Goal: Information Seeking & Learning: Check status

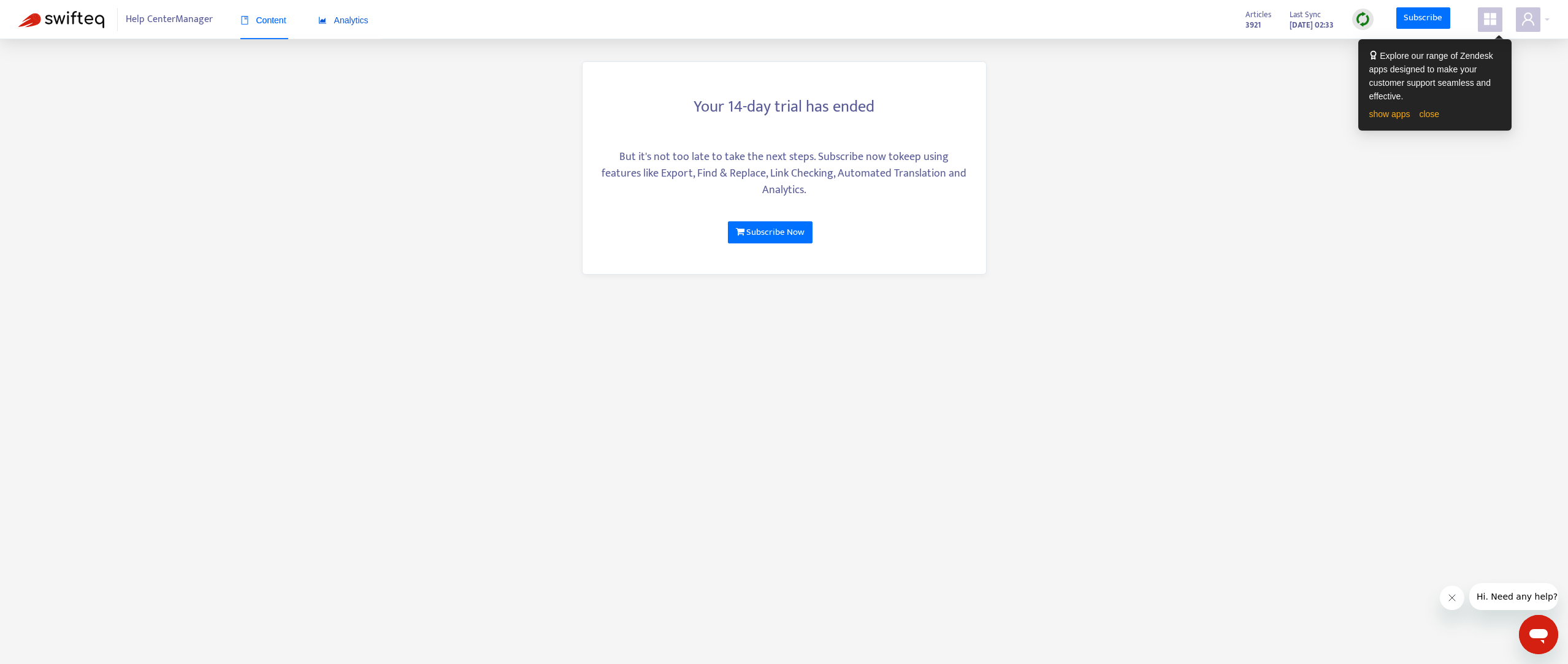
click at [343, 25] on div "Analytics" at bounding box center [343, 20] width 50 height 14
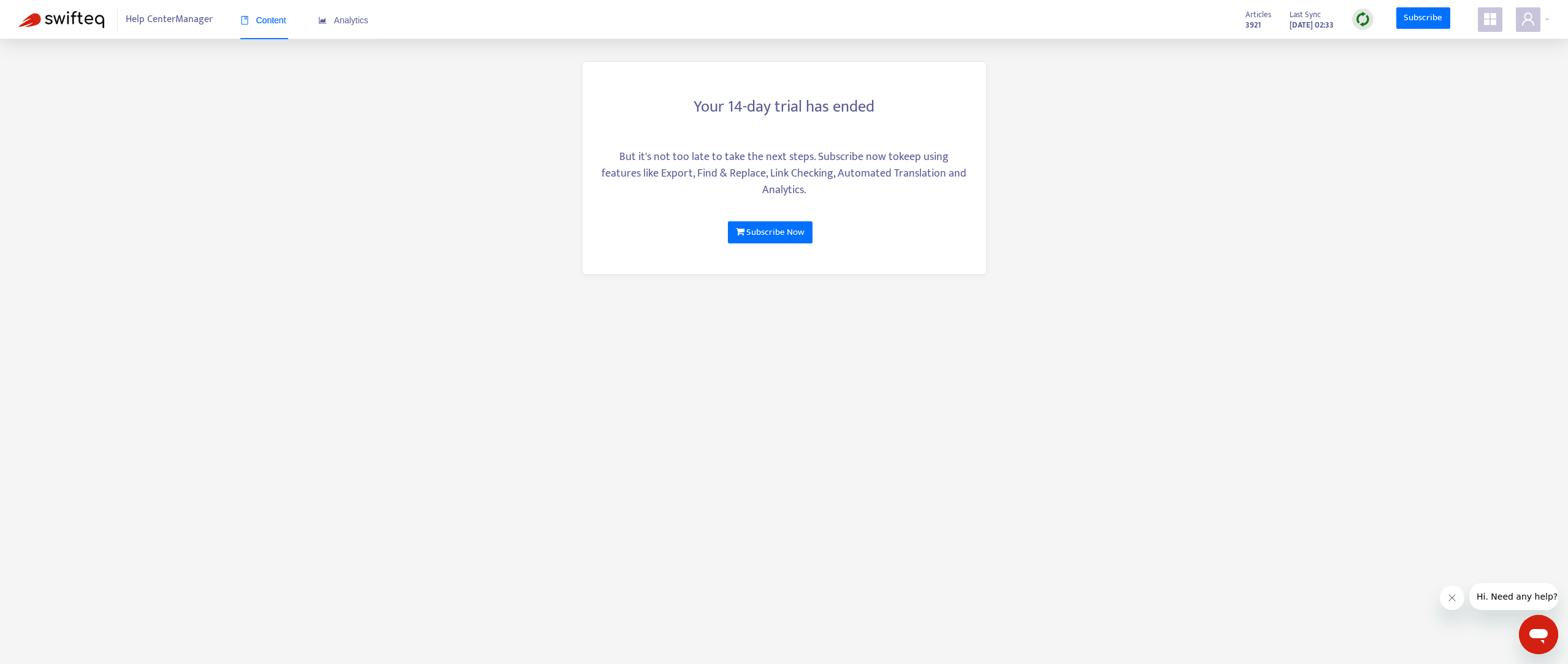
click at [376, 20] on div "Content Analytics" at bounding box center [310, 20] width 140 height 37
click at [366, 22] on span "Analytics" at bounding box center [343, 20] width 50 height 10
click at [1542, 16] on div at bounding box center [1533, 20] width 34 height 25
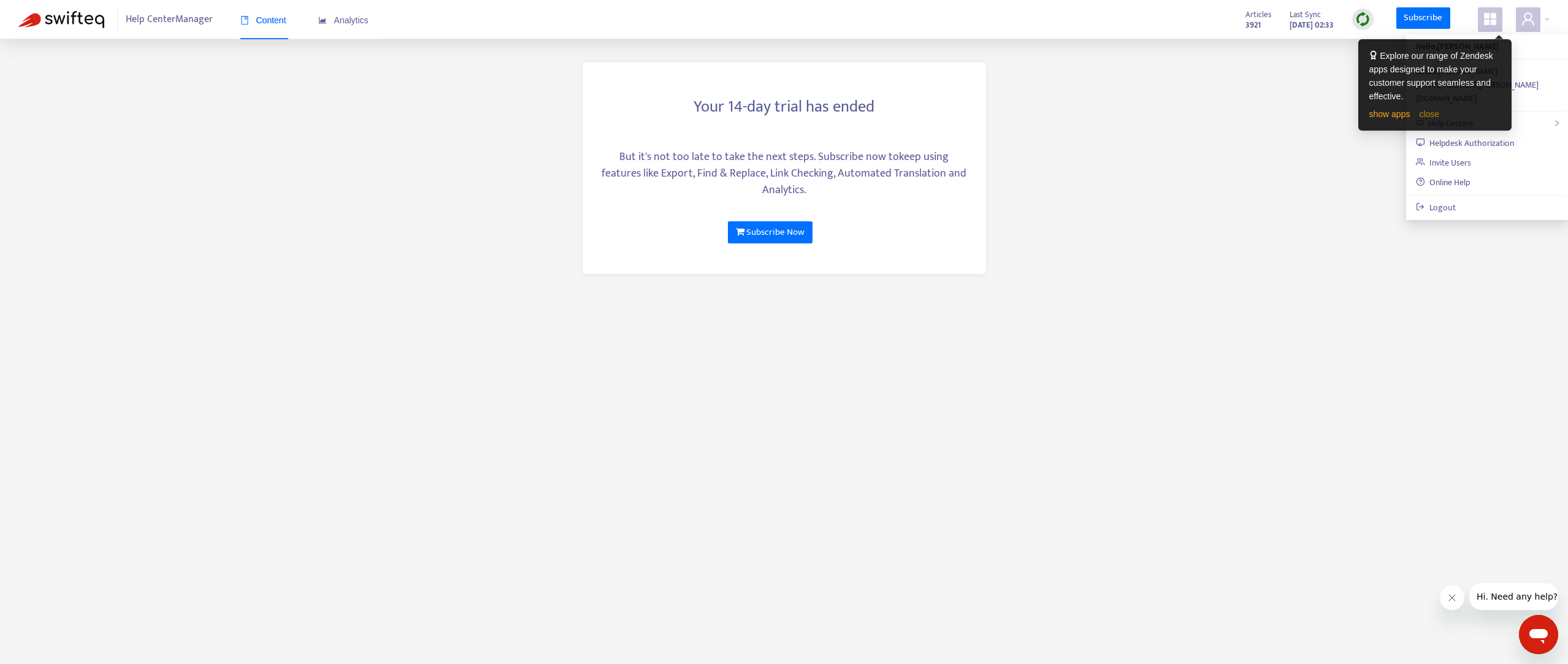
click at [1439, 118] on link "close" at bounding box center [1429, 114] width 20 height 10
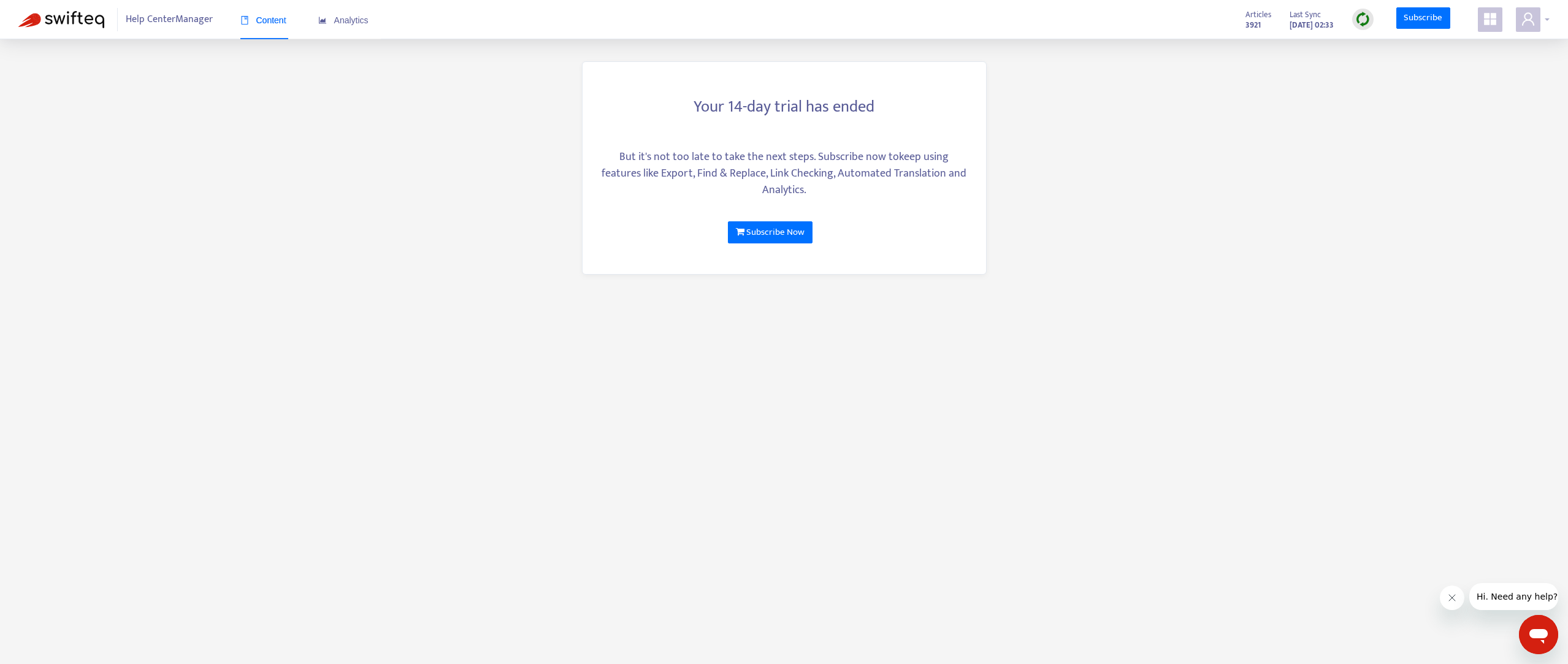
click at [1521, 23] on icon "user" at bounding box center [1528, 19] width 15 height 15
click at [1492, 15] on icon "appstore" at bounding box center [1490, 19] width 12 height 12
click at [1405, 266] on link "Help Center Analytics" at bounding box center [1426, 267] width 88 height 14
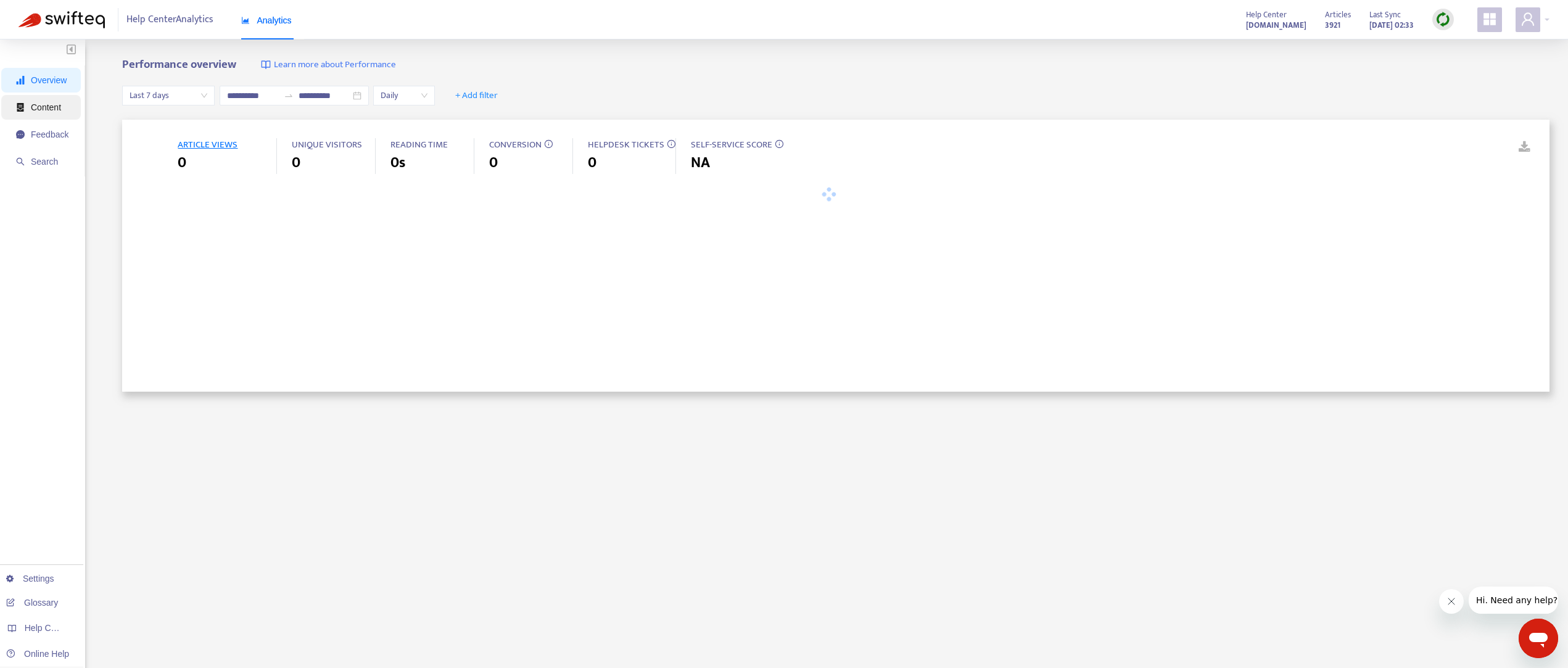
click at [39, 111] on span "Content" at bounding box center [46, 108] width 31 height 10
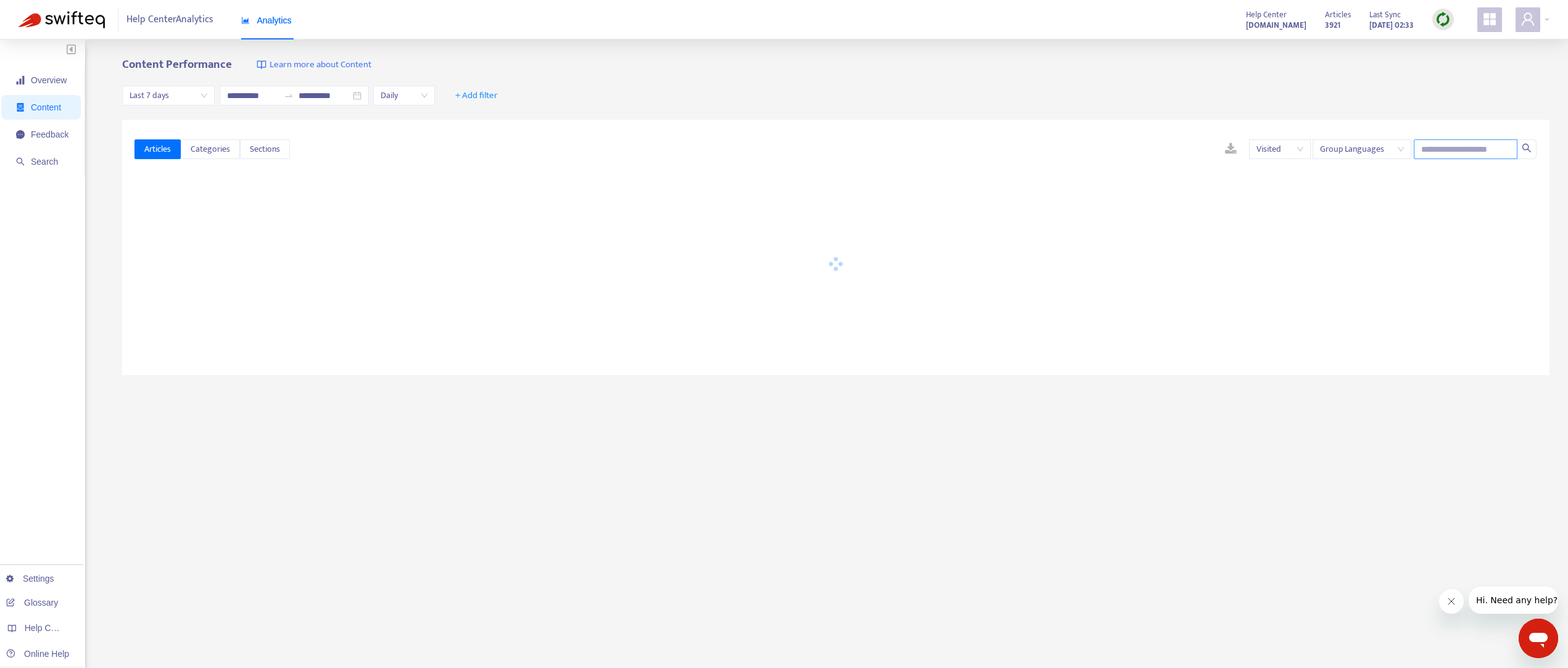
click at [1449, 152] on input "text" at bounding box center [1465, 149] width 103 height 20
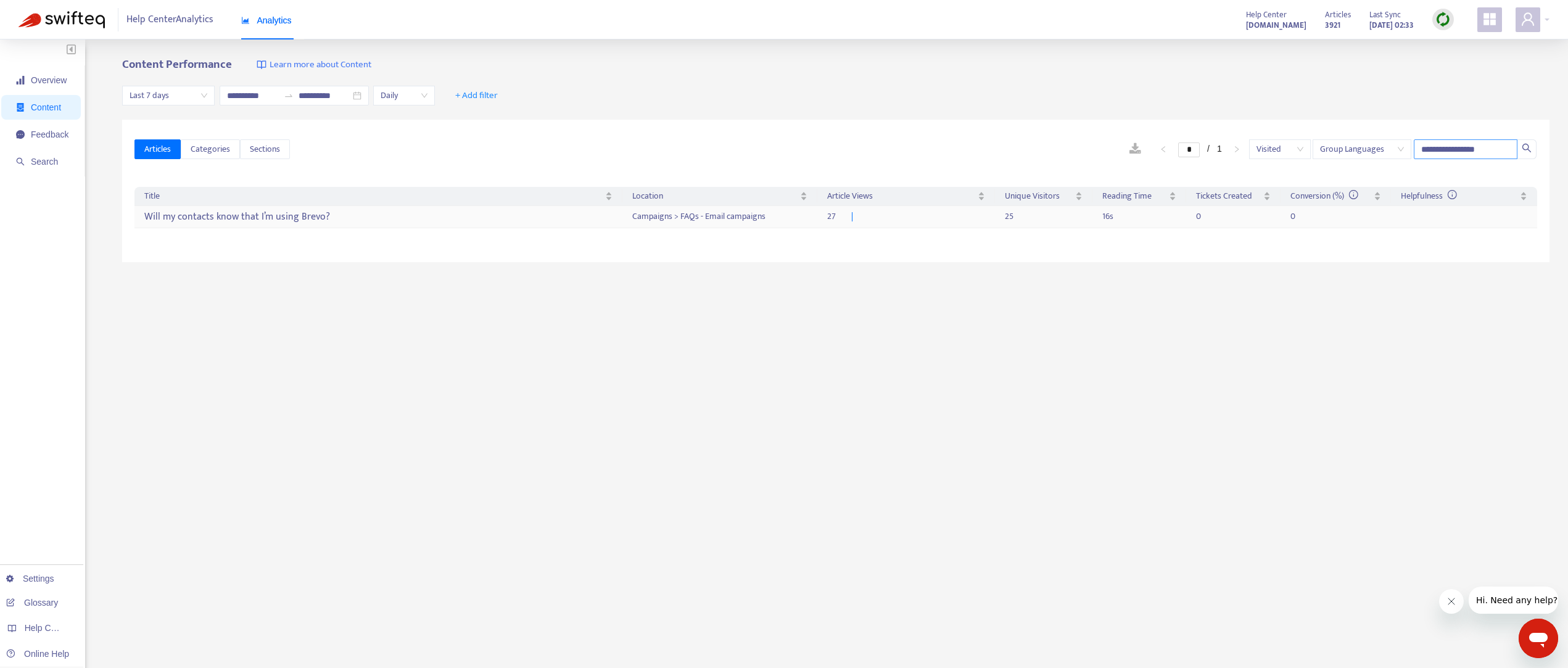
type input "**********"
click at [341, 217] on div "Will my contacts know that I’m using Brevo?" at bounding box center [378, 217] width 468 height 21
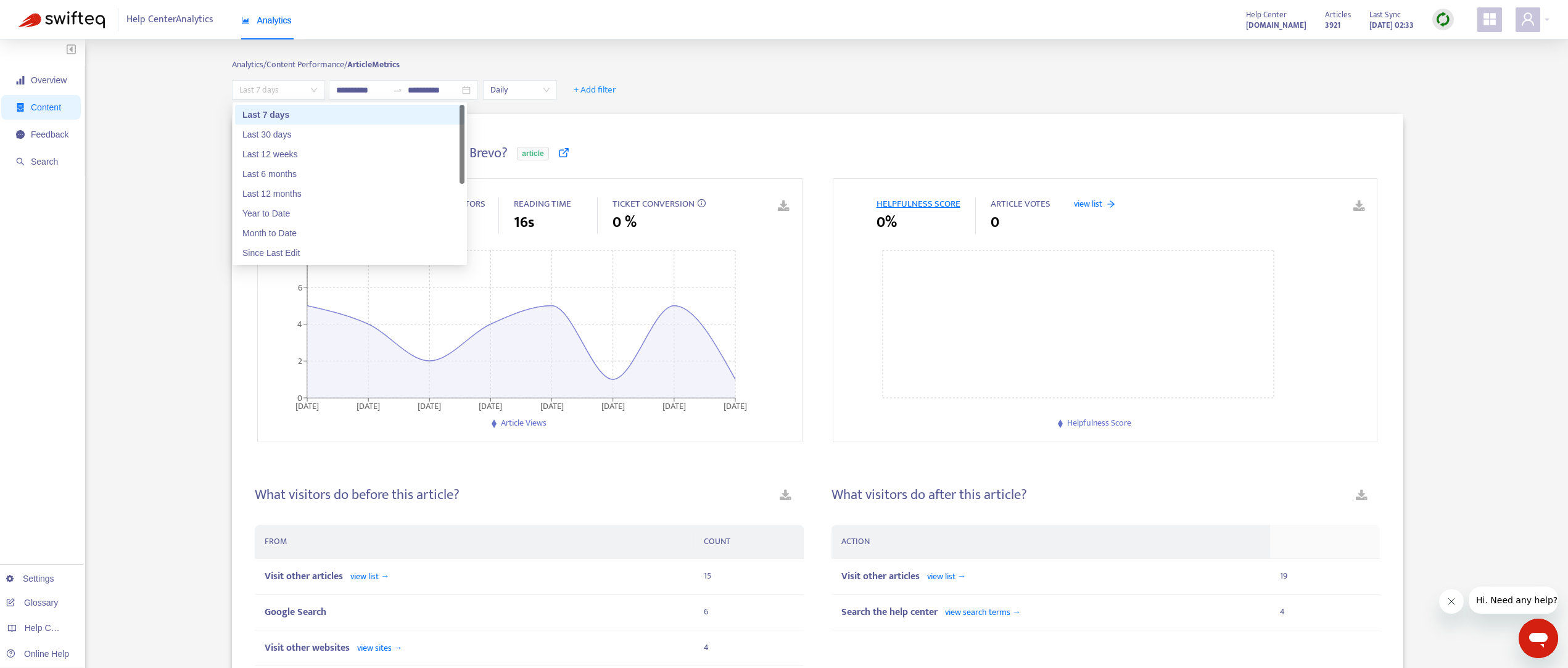
click at [273, 92] on span "Last 7 days" at bounding box center [278, 90] width 78 height 19
click at [304, 171] on div "Last 6 months" at bounding box center [349, 174] width 215 height 14
type input "**********"
